Goal: Task Accomplishment & Management: Use online tool/utility

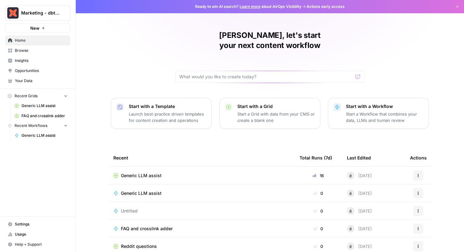
click at [39, 105] on span "Generic LLM assist" at bounding box center [44, 106] width 46 height 6
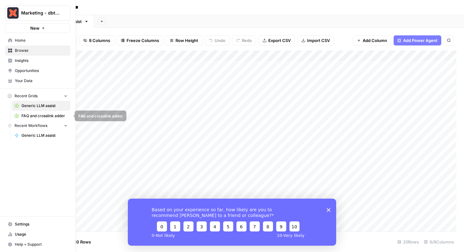
click at [36, 116] on span "FAQ and crosslink adder" at bounding box center [44, 116] width 46 height 6
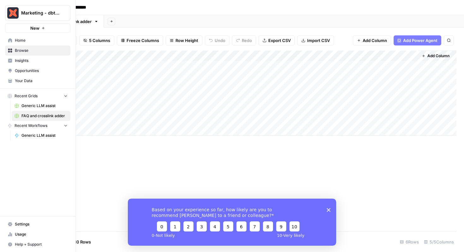
click at [35, 104] on span "Generic LLM assist" at bounding box center [44, 106] width 46 height 6
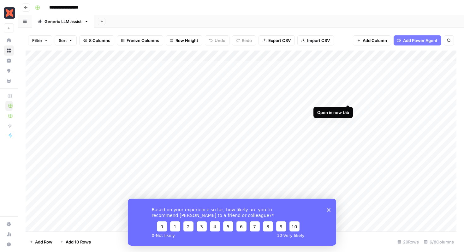
click at [348, 98] on div "Add Column" at bounding box center [241, 141] width 431 height 181
click at [348, 108] on div "Add Column" at bounding box center [241, 141] width 431 height 181
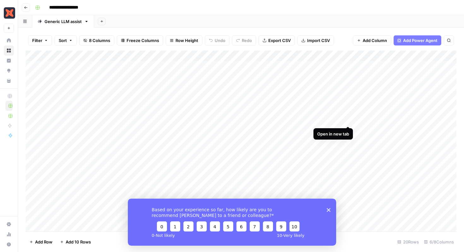
click at [348, 119] on div "Add Column" at bounding box center [241, 141] width 431 height 181
click at [348, 131] on div "Add Column" at bounding box center [241, 141] width 431 height 181
click at [348, 142] on div "Add Column" at bounding box center [241, 141] width 431 height 181
